Goal: Find specific page/section: Find specific page/section

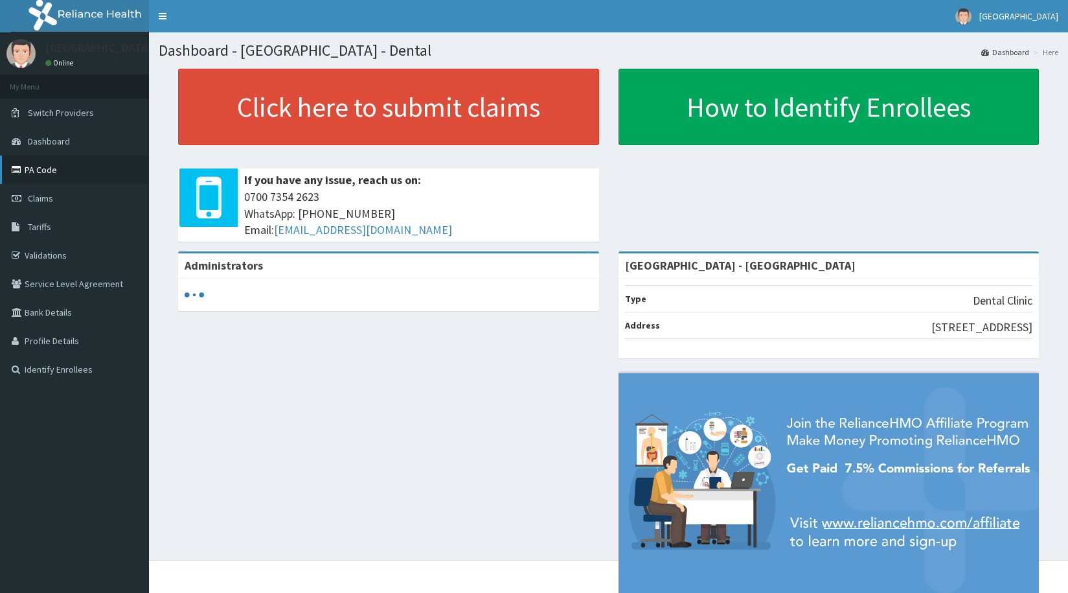
click at [40, 170] on link "PA Code" at bounding box center [74, 169] width 149 height 29
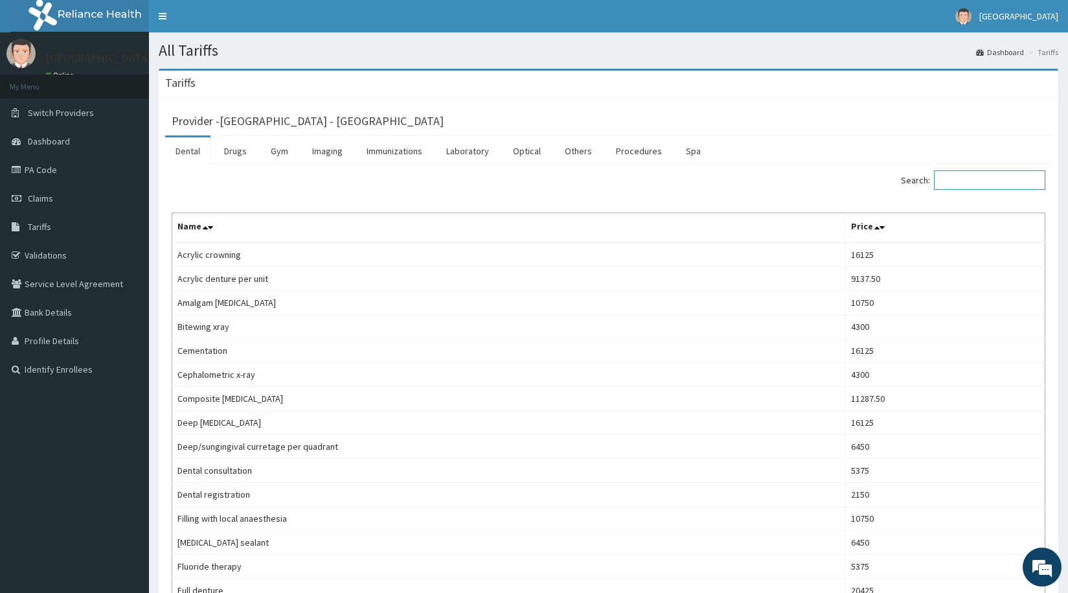
click at [979, 183] on input "Search:" at bounding box center [989, 179] width 111 height 19
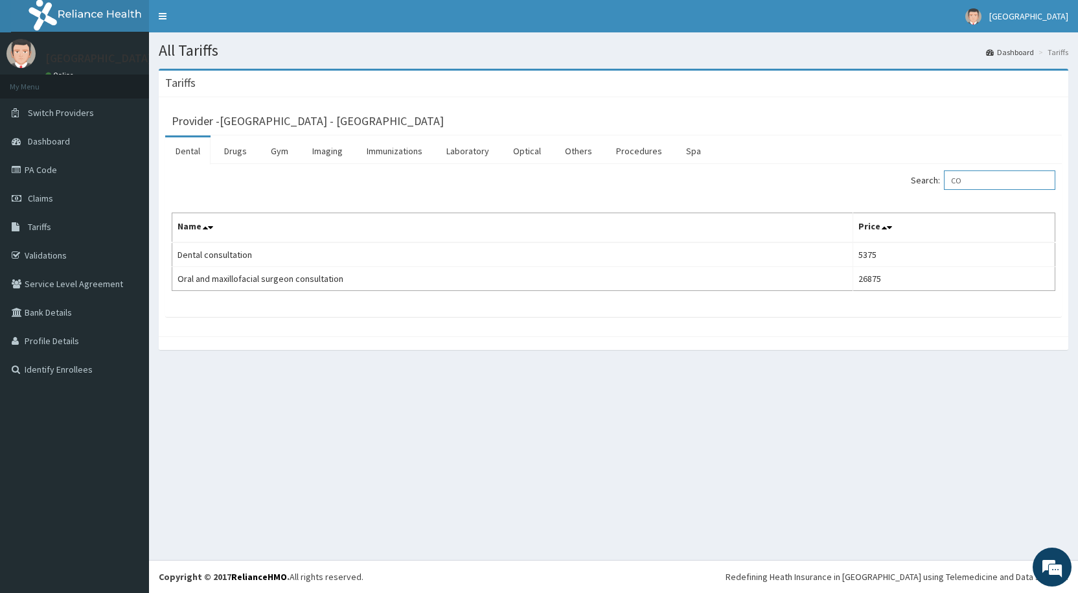
type input "C"
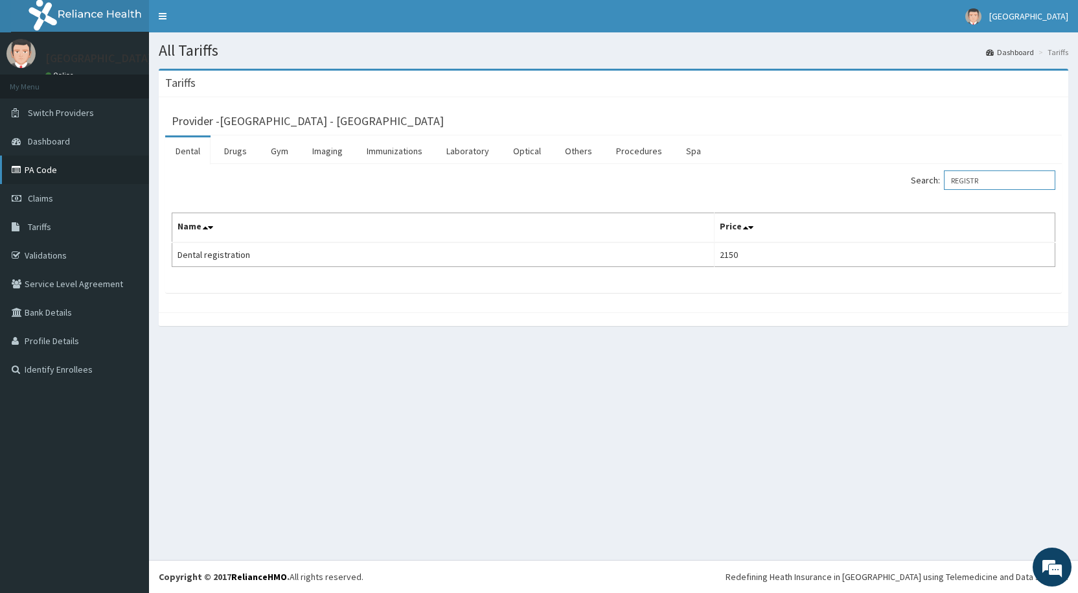
type input "REGISTR"
click at [42, 170] on link "PA Code" at bounding box center [74, 169] width 149 height 29
